Goal: Entertainment & Leisure: Consume media (video, audio)

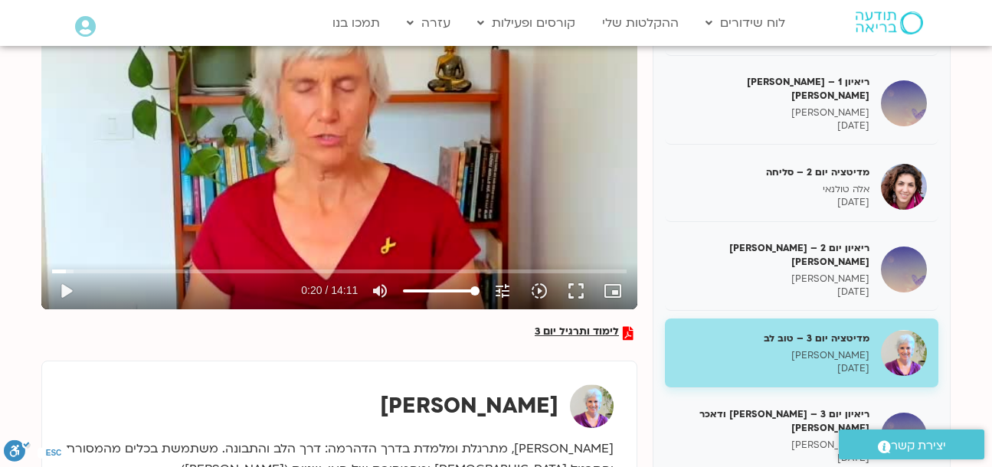
scroll to position [119, 0]
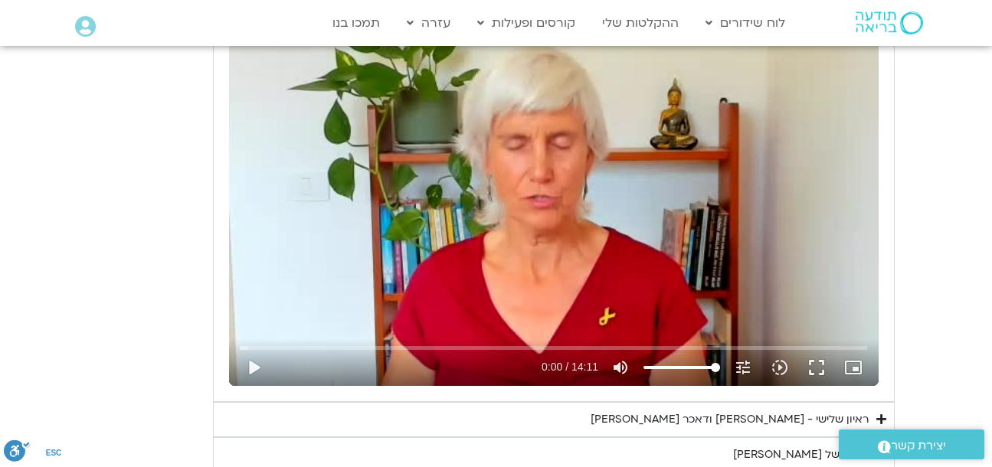
scroll to position [1471, 0]
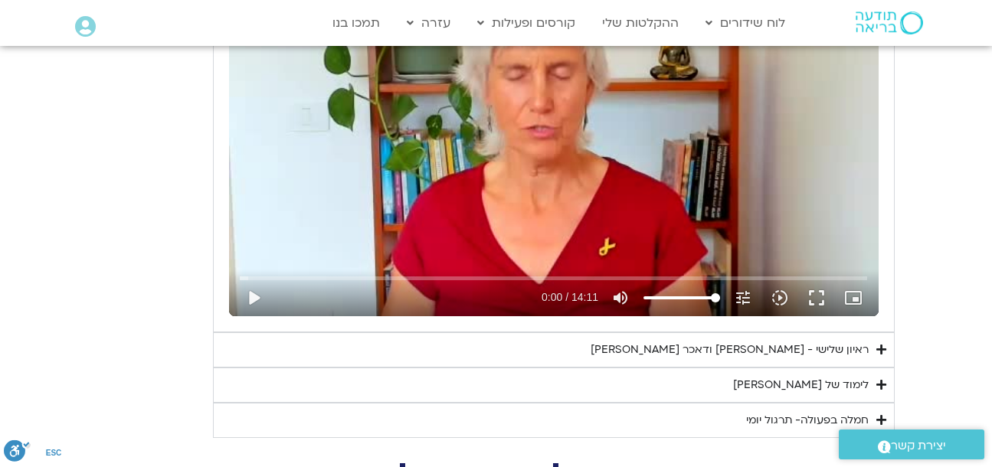
drag, startPoint x: 934, startPoint y: 186, endPoint x: 712, endPoint y: 89, distance: 242.5
click at [935, 186] on section "יום שלישי - טוב [PERSON_NAME] אנחנו נעסוק ונתרגל היום טוב [PERSON_NAME]. המשך ש…" at bounding box center [496, 112] width 992 height 652
click at [254, 287] on button "play_arrow" at bounding box center [253, 298] width 37 height 37
click at [620, 288] on button "volume_up Mute" at bounding box center [620, 298] width 37 height 37
type input "452.747"
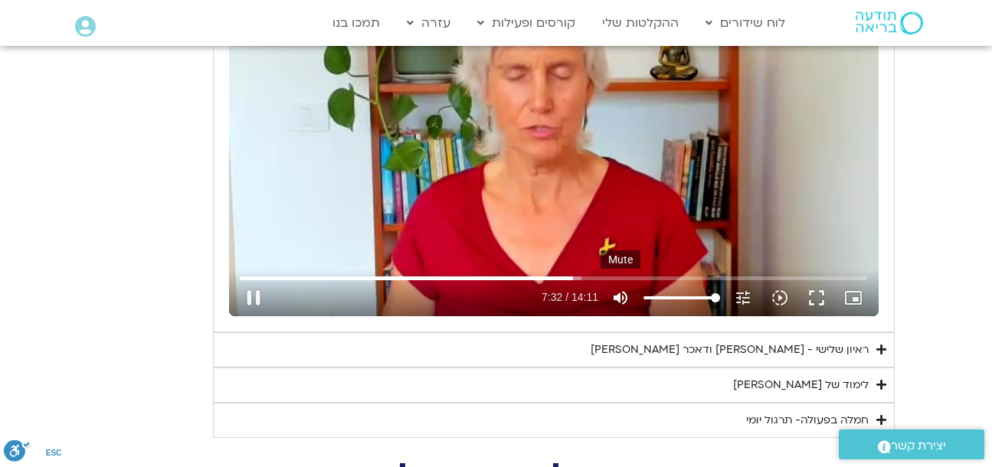
type input "0"
click at [248, 291] on button "pause" at bounding box center [253, 298] width 37 height 37
click at [252, 294] on button "play_arrow" at bounding box center [253, 298] width 37 height 37
drag, startPoint x: 543, startPoint y: 185, endPoint x: 774, endPoint y: 294, distance: 255.6
click at [774, 294] on icon "slow_motion_video" at bounding box center [779, 298] width 18 height 18
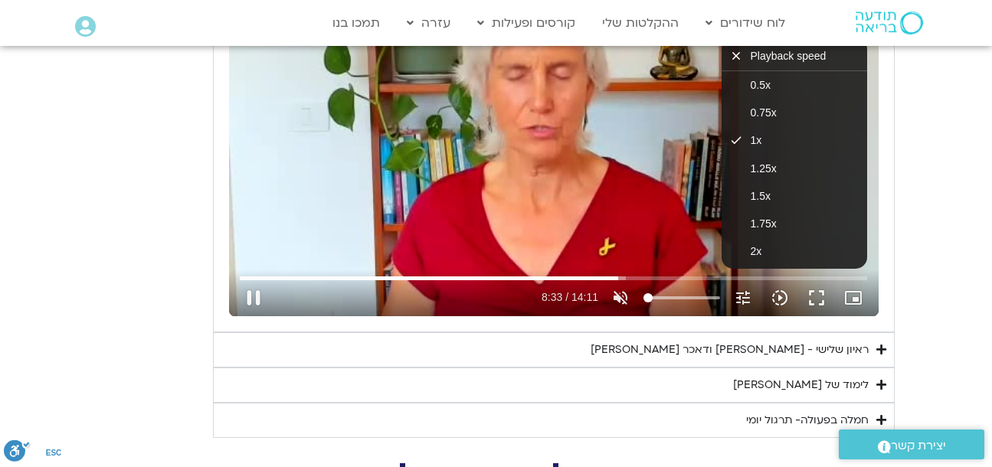
click at [774, 294] on icon "slow_motion_video" at bounding box center [779, 298] width 18 height 18
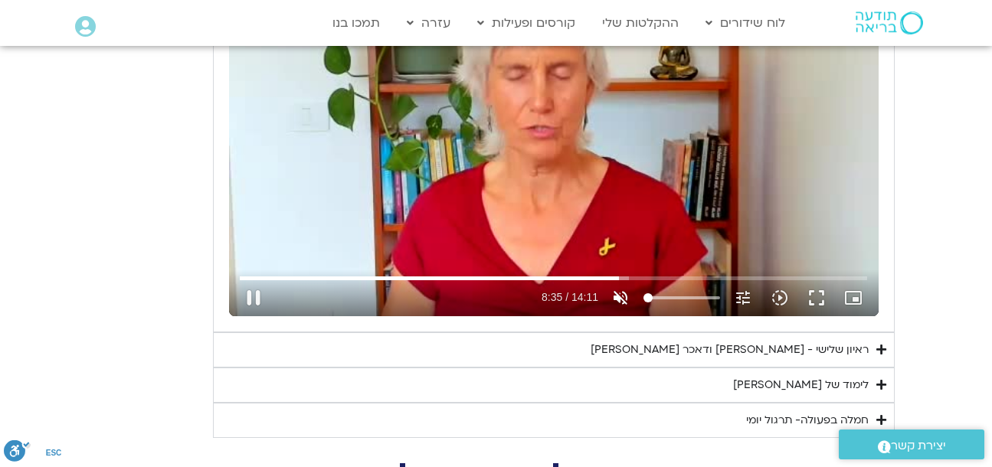
type input "515.229"
click at [620, 294] on icon "volume_off" at bounding box center [620, 298] width 18 height 18
type input "100"
drag, startPoint x: 617, startPoint y: 275, endPoint x: 577, endPoint y: 280, distance: 40.8
click at [577, 280] on input "Seek" at bounding box center [553, 277] width 627 height 9
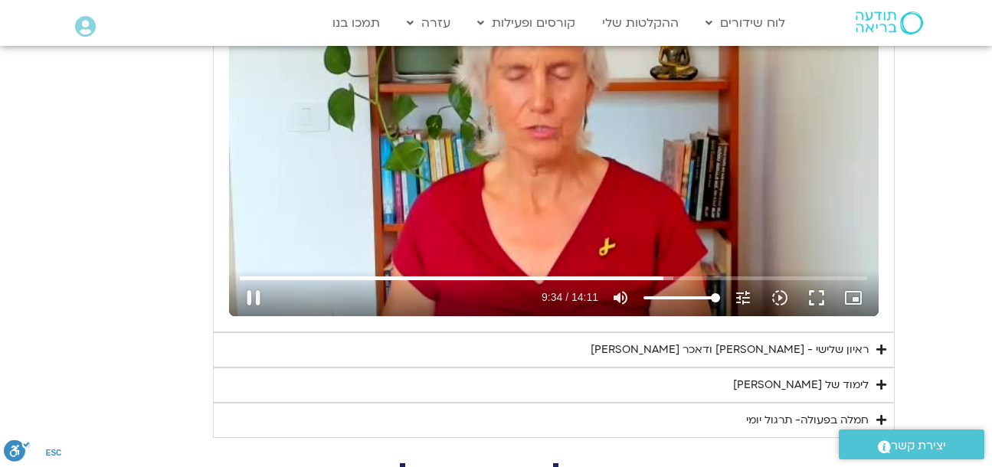
click at [503, 290] on div "Accordion. Open links with Enter or Space, close with Escape, and navigate with…" at bounding box center [405, 298] width 266 height 37
click at [257, 292] on button "pause" at bounding box center [253, 298] width 37 height 37
type input "576.434466"
